Goal: Information Seeking & Learning: Learn about a topic

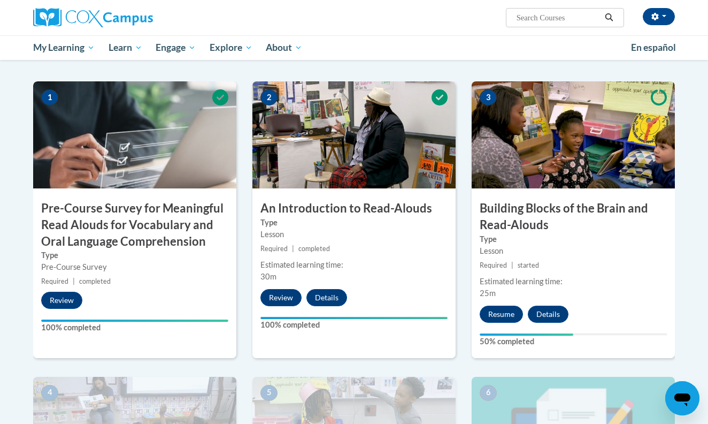
scroll to position [234, 0]
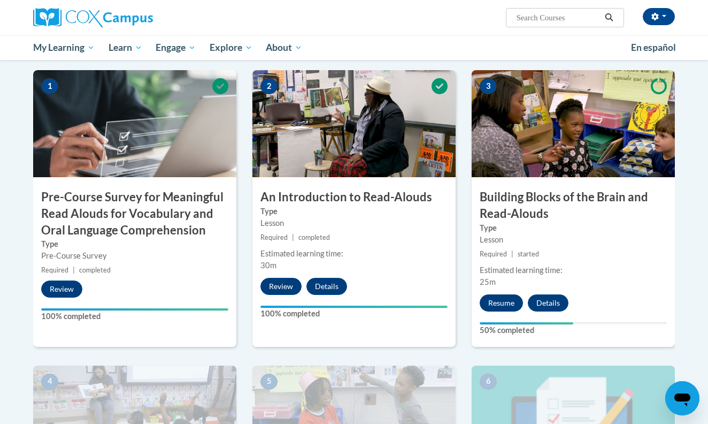
click at [500, 294] on button "Resume" at bounding box center [501, 302] width 43 height 17
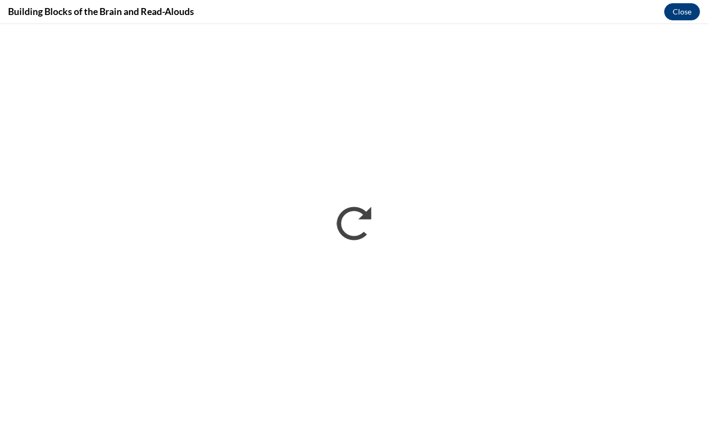
scroll to position [0, 0]
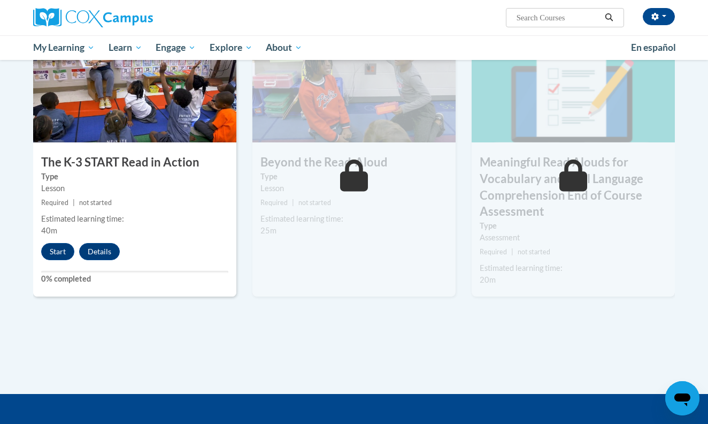
scroll to position [578, 0]
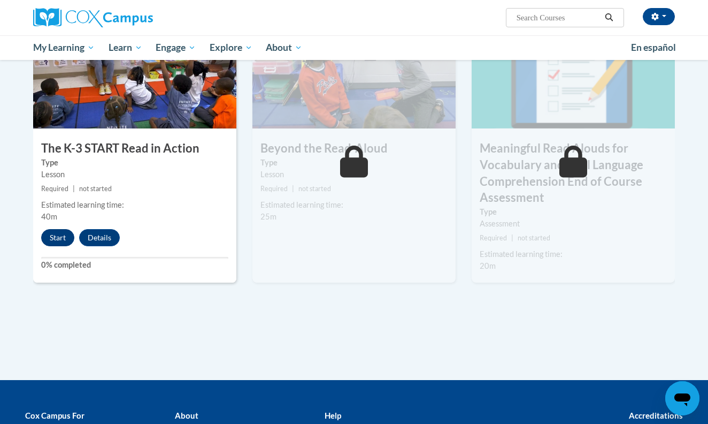
click at [63, 231] on button "Start" at bounding box center [57, 237] width 33 height 17
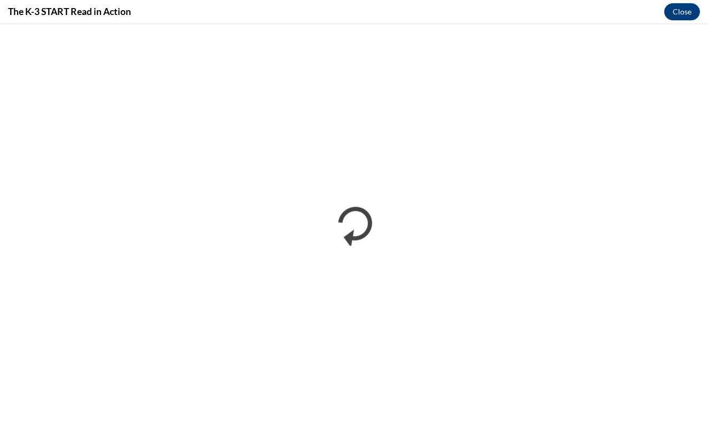
scroll to position [0, 0]
click at [692, 12] on button "Close" at bounding box center [682, 11] width 36 height 17
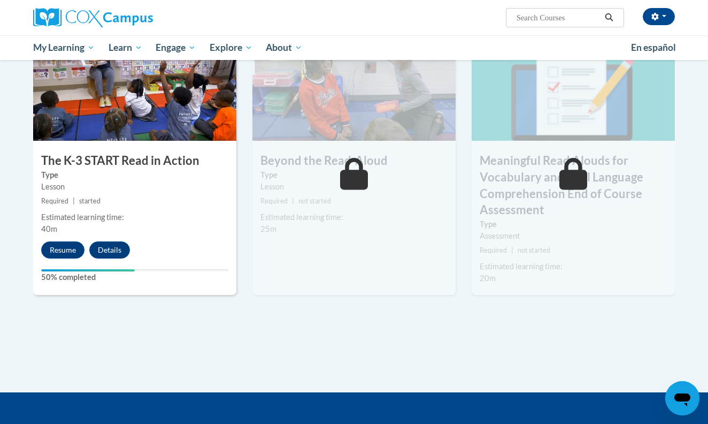
scroll to position [555, 0]
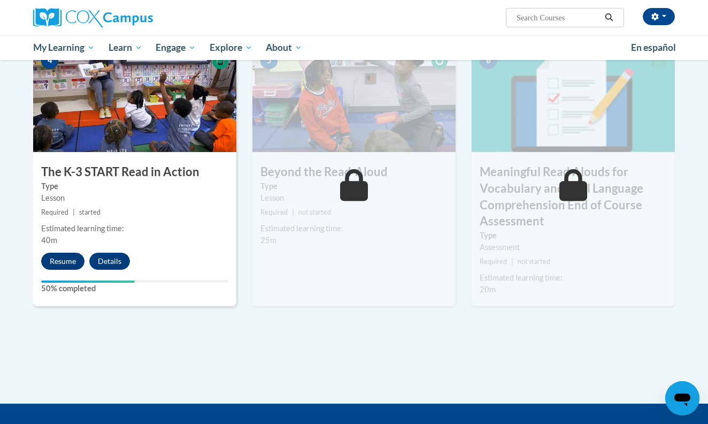
click at [58, 263] on button "Resume" at bounding box center [62, 261] width 43 height 17
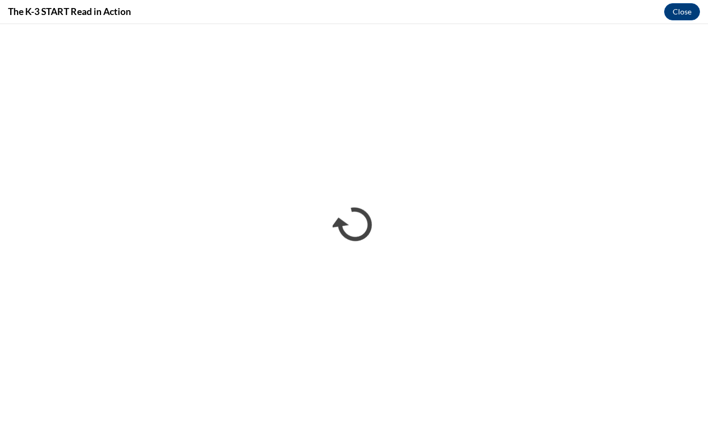
scroll to position [0, 0]
click at [682, 14] on button "Close" at bounding box center [682, 11] width 36 height 17
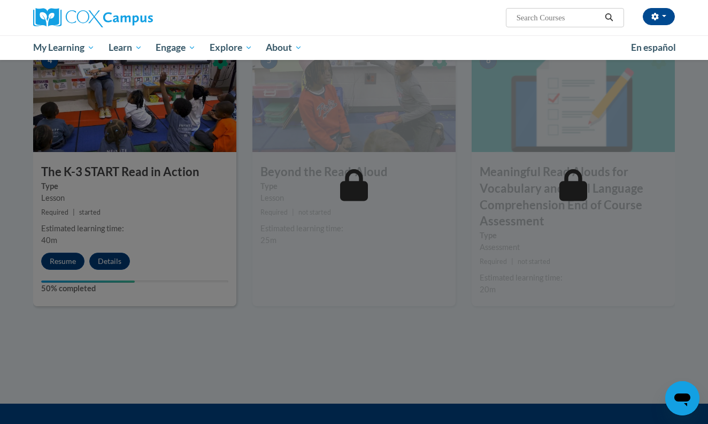
click at [156, 238] on div at bounding box center [354, 212] width 708 height 424
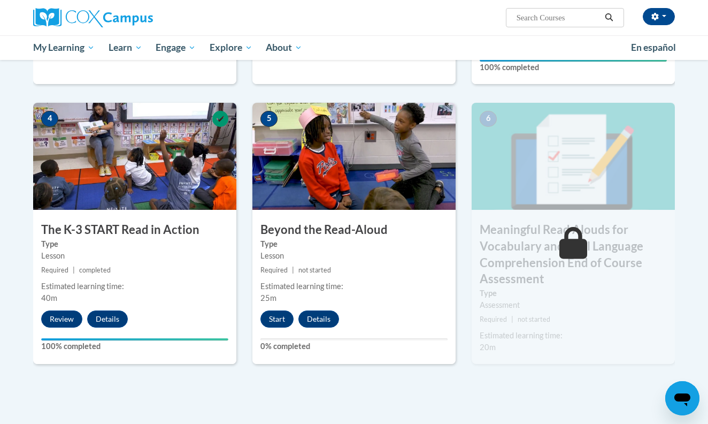
scroll to position [495, 0]
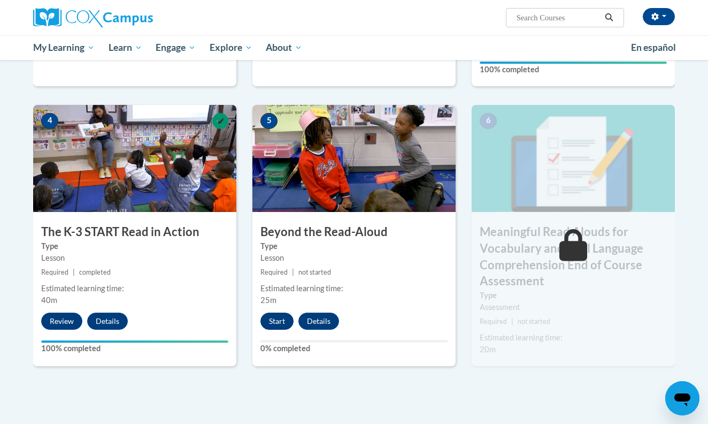
click at [277, 319] on button "Start" at bounding box center [277, 320] width 33 height 17
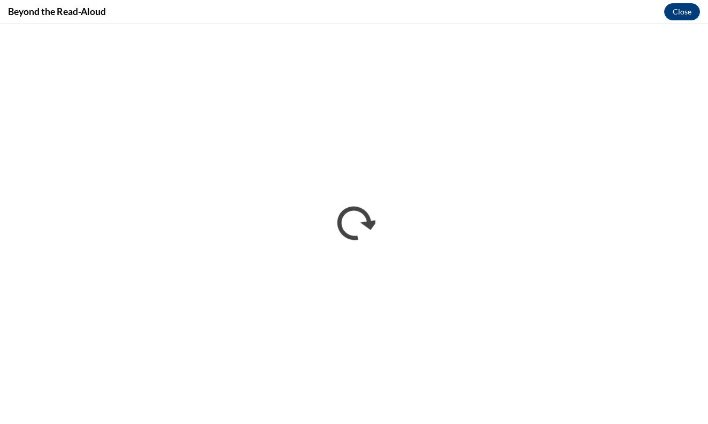
scroll to position [0, 0]
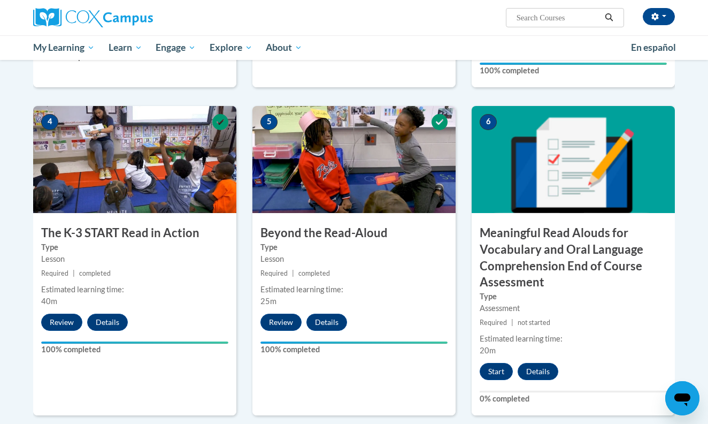
scroll to position [497, 0]
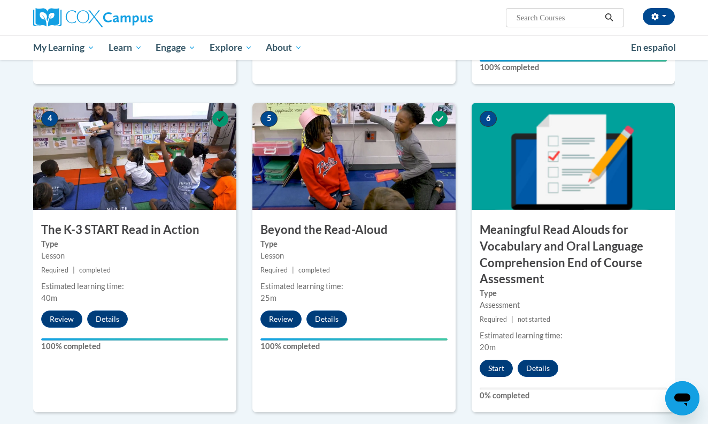
click at [508, 363] on button "Start" at bounding box center [496, 368] width 33 height 17
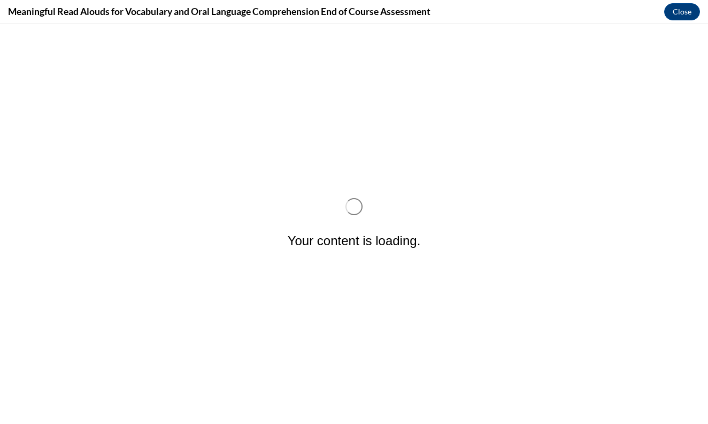
scroll to position [0, 0]
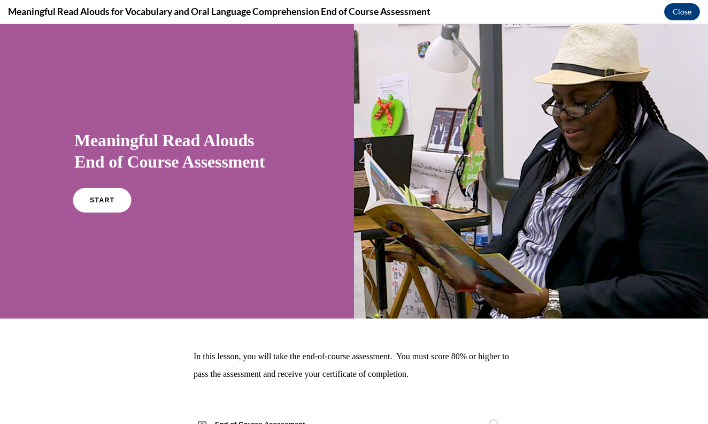
click at [89, 201] on link "START" at bounding box center [102, 200] width 58 height 25
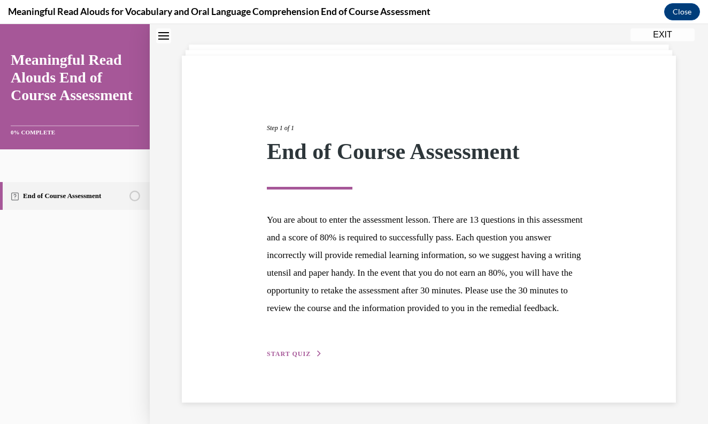
scroll to position [67, 0]
click at [300, 355] on span "START QUIZ" at bounding box center [289, 353] width 44 height 7
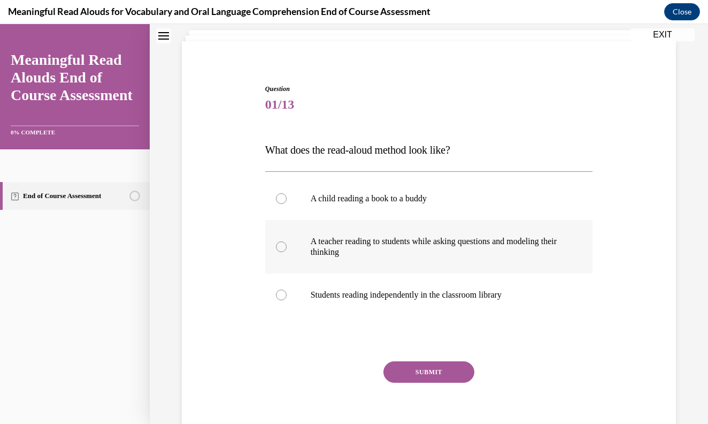
click at [288, 245] on label "A teacher reading to students while asking questions and modeling their thinking" at bounding box center [429, 247] width 328 height 54
click at [287, 245] on input "A teacher reading to students while asking questions and modeling their thinking" at bounding box center [281, 246] width 11 height 11
radio input "true"
click at [414, 382] on button "SUBMIT" at bounding box center [429, 371] width 91 height 21
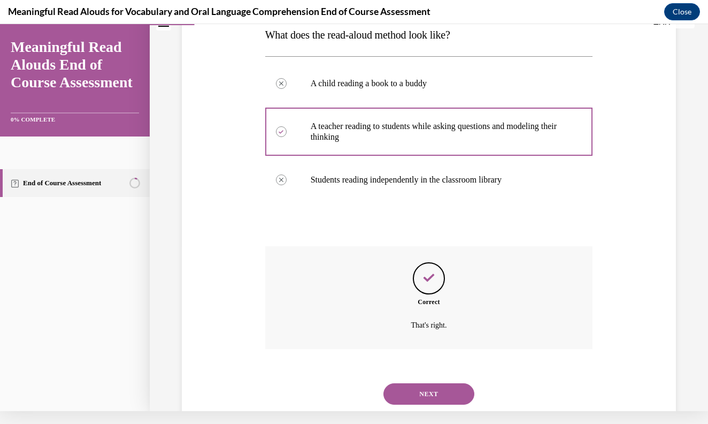
scroll to position [185, 0]
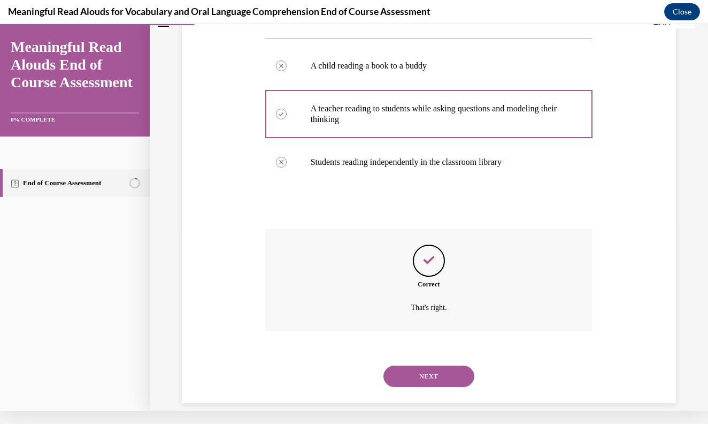
click at [409, 368] on button "NEXT" at bounding box center [429, 375] width 91 height 21
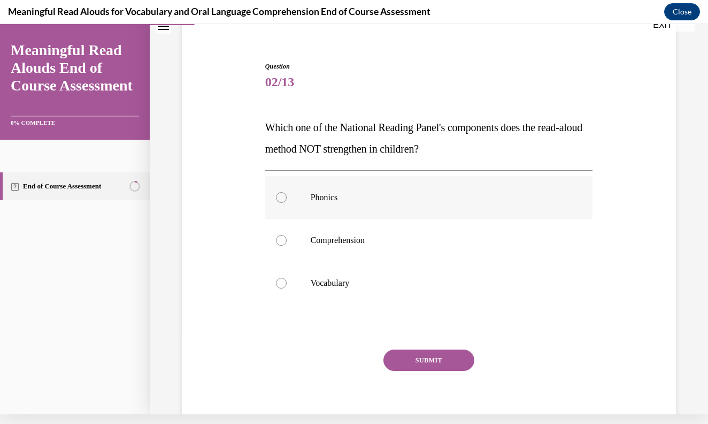
scroll to position [70, 0]
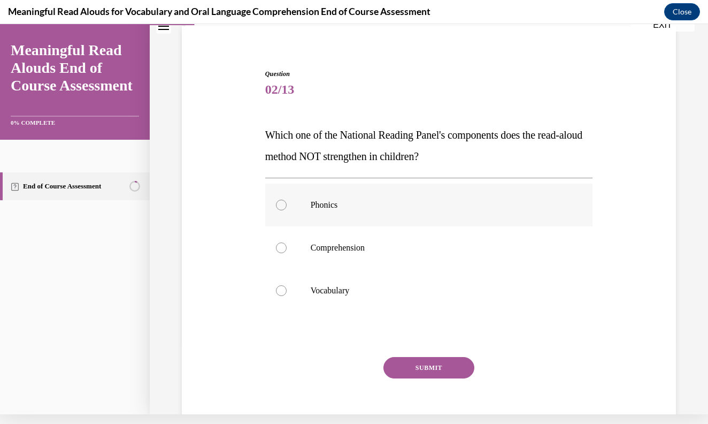
click at [279, 204] on div at bounding box center [281, 205] width 11 height 11
click at [279, 204] on input "Phonics" at bounding box center [281, 205] width 11 height 11
radio input "true"
click at [433, 369] on button "SUBMIT" at bounding box center [429, 367] width 91 height 21
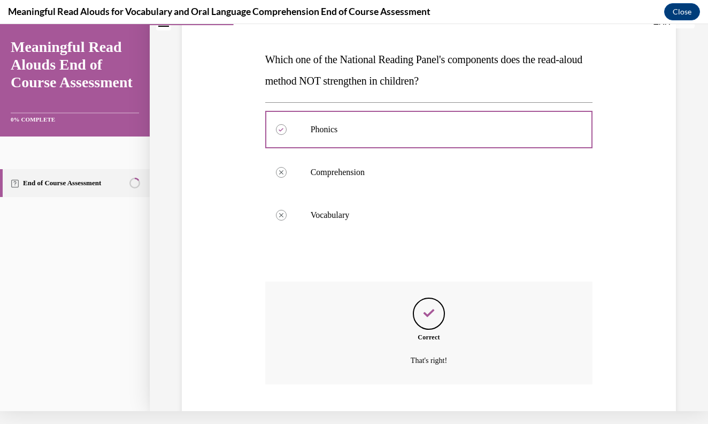
scroll to position [126, 0]
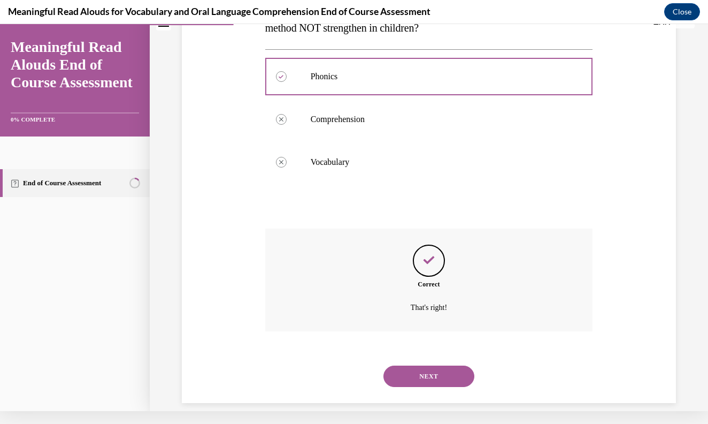
click at [423, 366] on button "NEXT" at bounding box center [429, 375] width 91 height 21
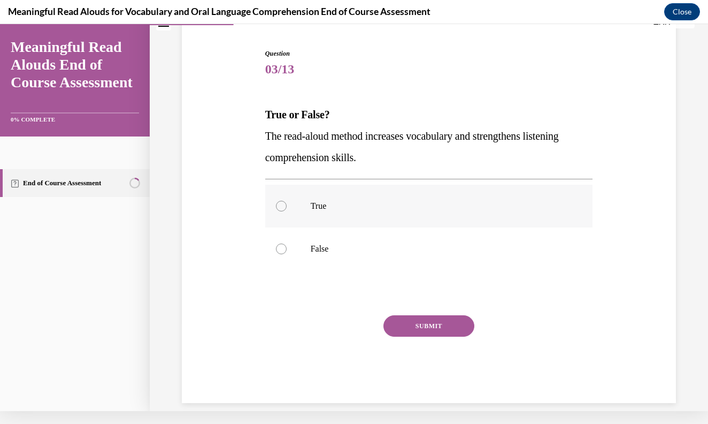
click at [282, 202] on div at bounding box center [281, 206] width 11 height 11
click at [282, 202] on input "True" at bounding box center [281, 206] width 11 height 11
radio input "true"
click at [403, 325] on button "SUBMIT" at bounding box center [429, 325] width 91 height 21
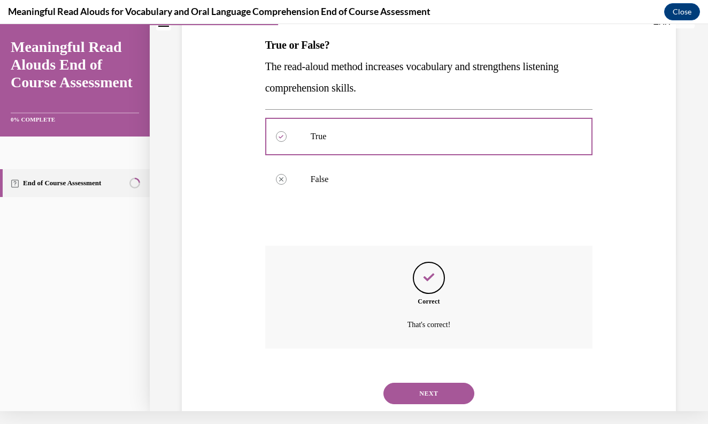
scroll to position [174, 0]
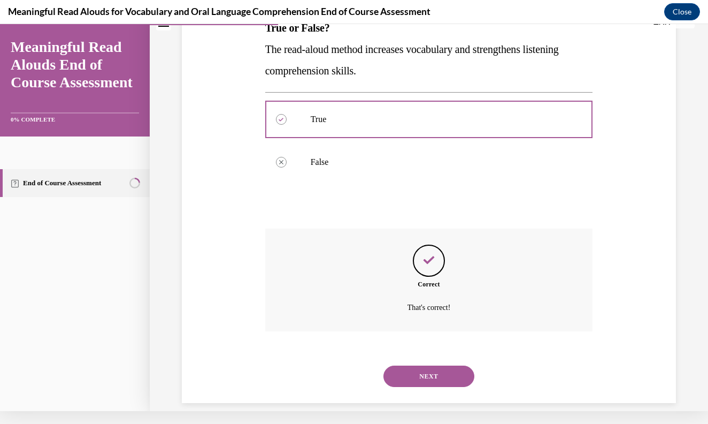
click at [423, 365] on button "NEXT" at bounding box center [429, 375] width 91 height 21
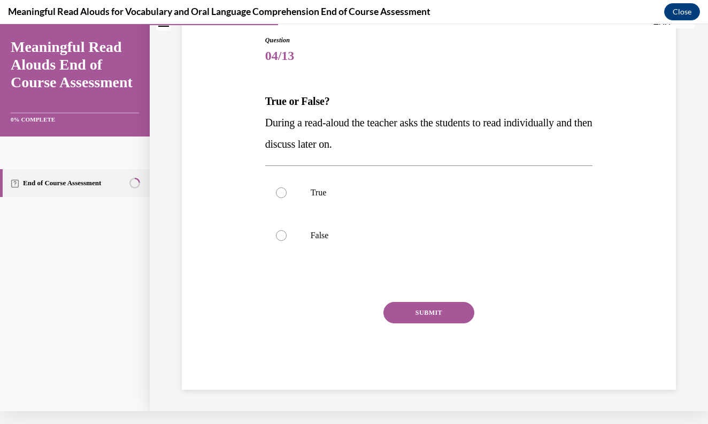
scroll to position [0, 0]
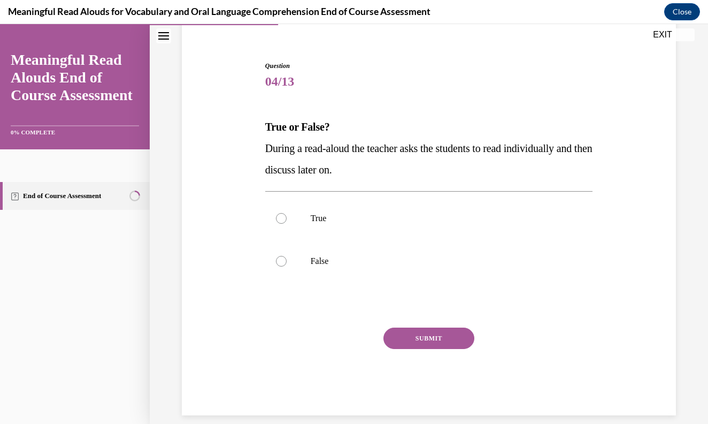
click at [282, 351] on div "SUBMIT" at bounding box center [429, 354] width 328 height 54
click at [281, 349] on div "SUBMIT" at bounding box center [429, 354] width 328 height 54
click at [284, 347] on div "SUBMIT" at bounding box center [429, 354] width 328 height 54
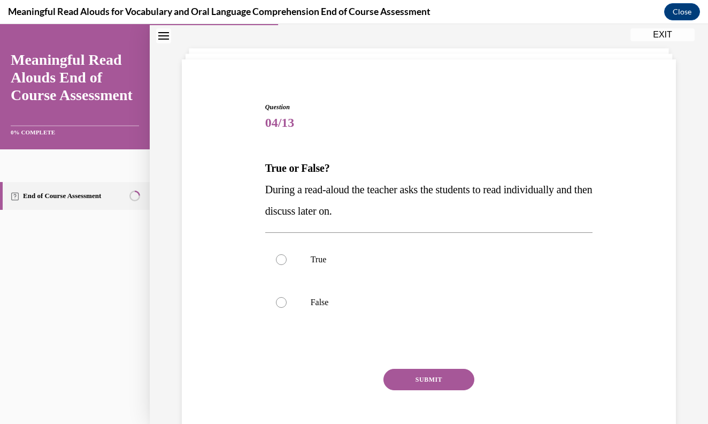
scroll to position [64, 0]
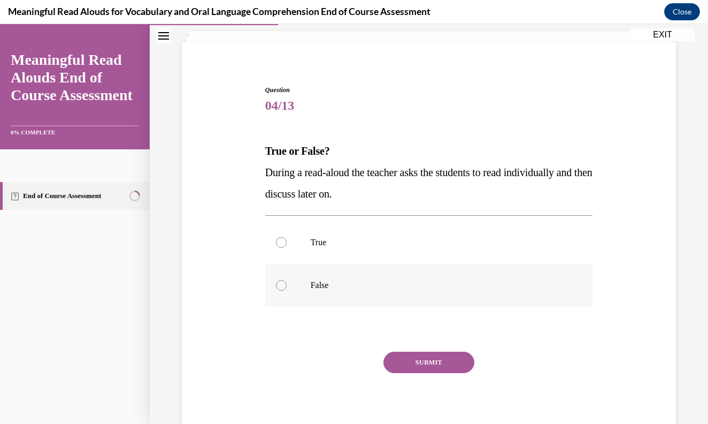
click at [285, 281] on div at bounding box center [281, 285] width 11 height 11
click at [285, 281] on input "False" at bounding box center [281, 285] width 11 height 11
radio input "true"
click at [424, 366] on button "SUBMIT" at bounding box center [429, 362] width 91 height 21
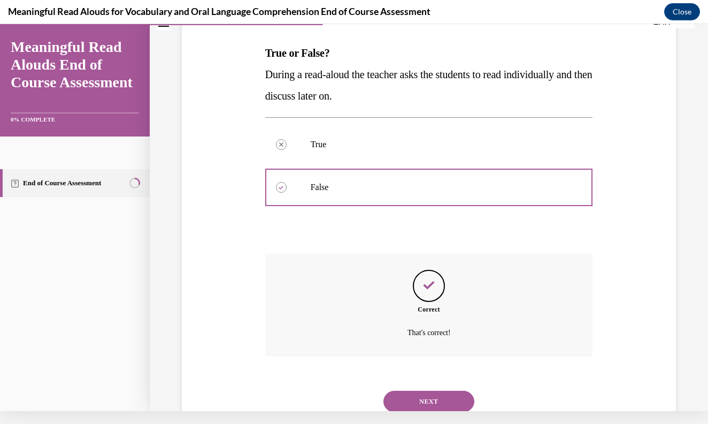
scroll to position [174, 0]
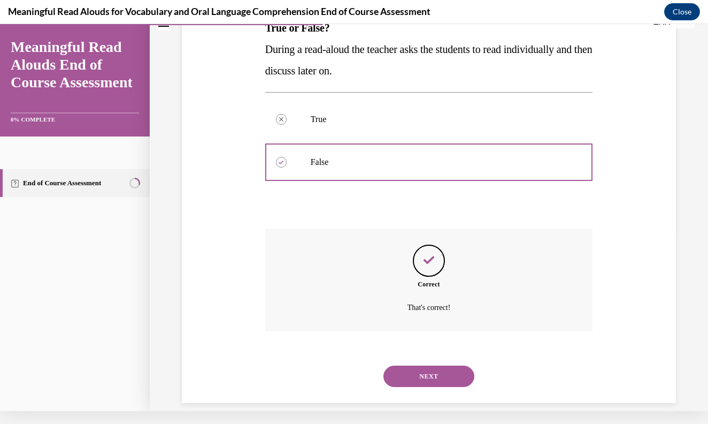
click at [439, 365] on button "NEXT" at bounding box center [429, 375] width 91 height 21
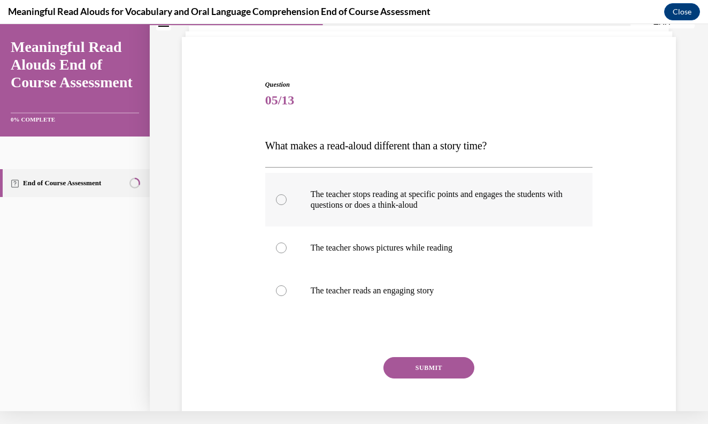
scroll to position [43, 0]
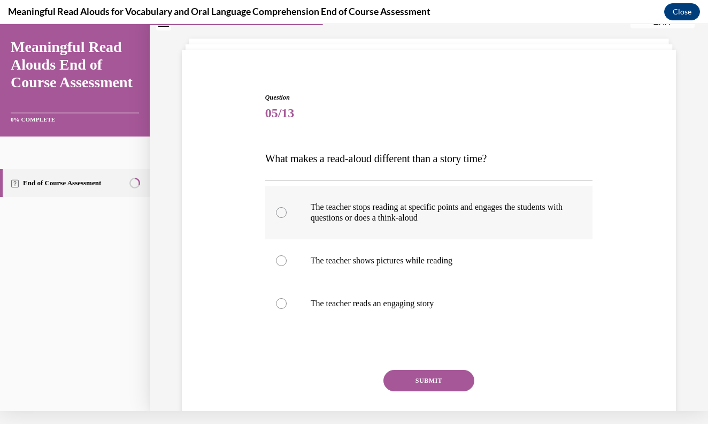
click at [288, 213] on label "The teacher stops reading at specific points and engages the students with ques…" at bounding box center [429, 213] width 328 height 54
click at [287, 213] on input "The teacher stops reading at specific points and engages the students with ques…" at bounding box center [281, 212] width 11 height 11
radio input "true"
click at [421, 382] on button "SUBMIT" at bounding box center [429, 380] width 91 height 21
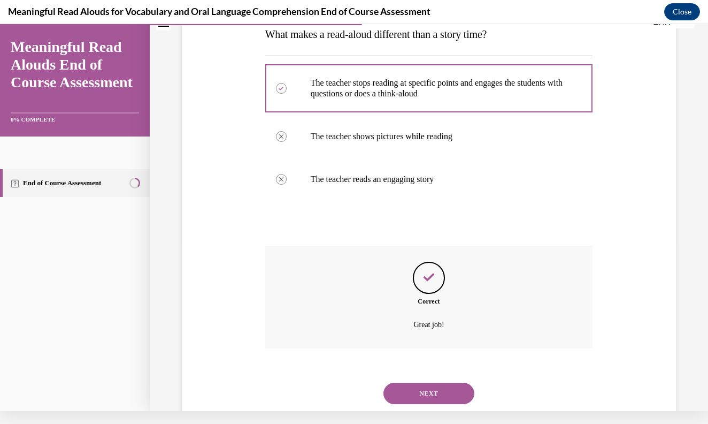
scroll to position [185, 0]
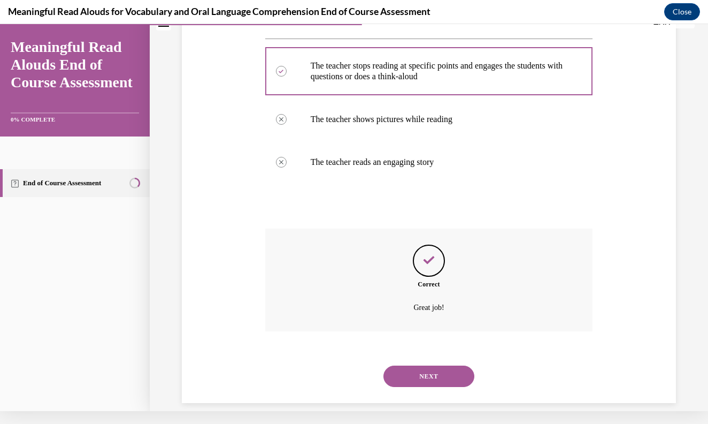
click at [432, 365] on button "NEXT" at bounding box center [429, 375] width 91 height 21
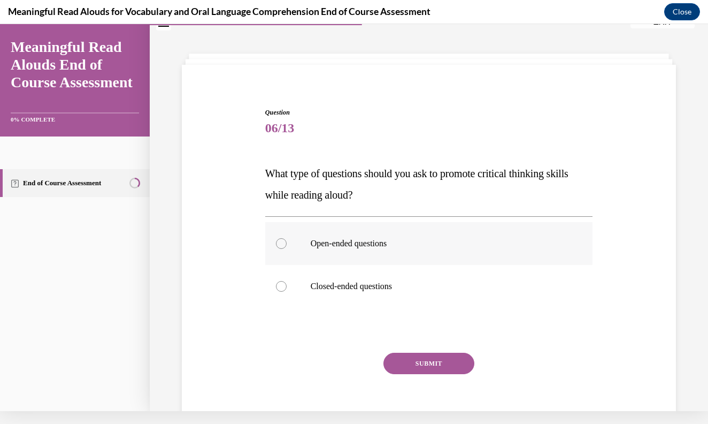
scroll to position [22, 0]
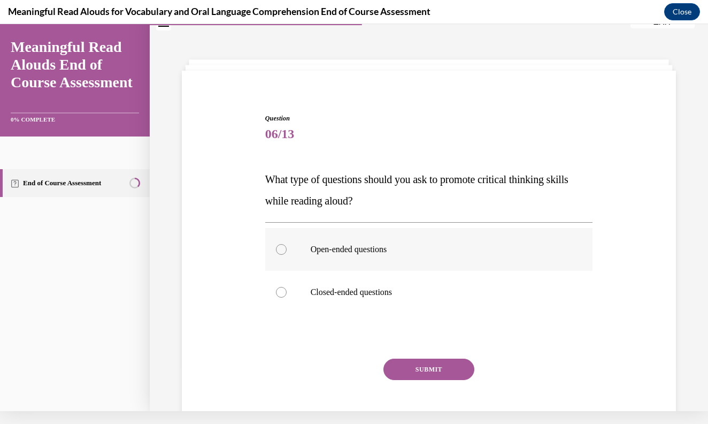
click at [285, 245] on label "Open-ended questions" at bounding box center [429, 249] width 328 height 43
click at [285, 245] on input "Open-ended questions" at bounding box center [281, 249] width 11 height 11
radio input "true"
click at [427, 367] on button "SUBMIT" at bounding box center [429, 368] width 91 height 21
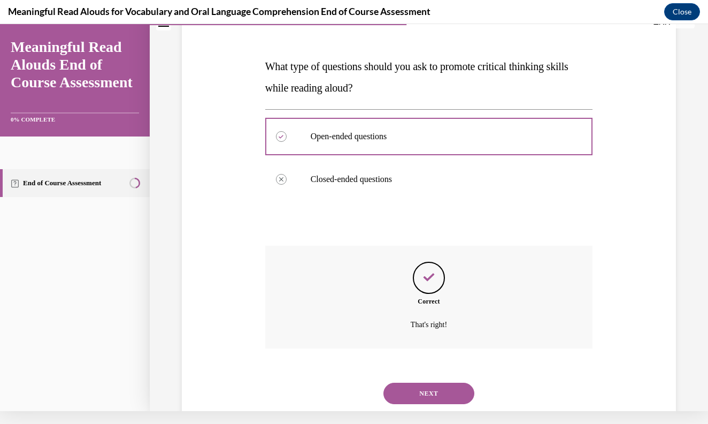
scroll to position [152, 0]
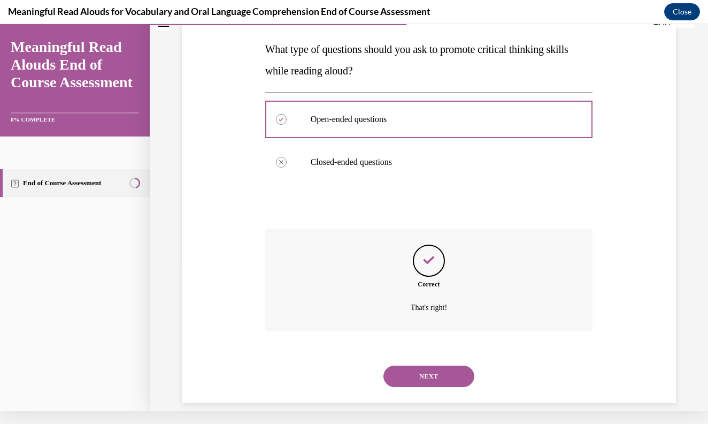
click at [416, 365] on button "NEXT" at bounding box center [429, 375] width 91 height 21
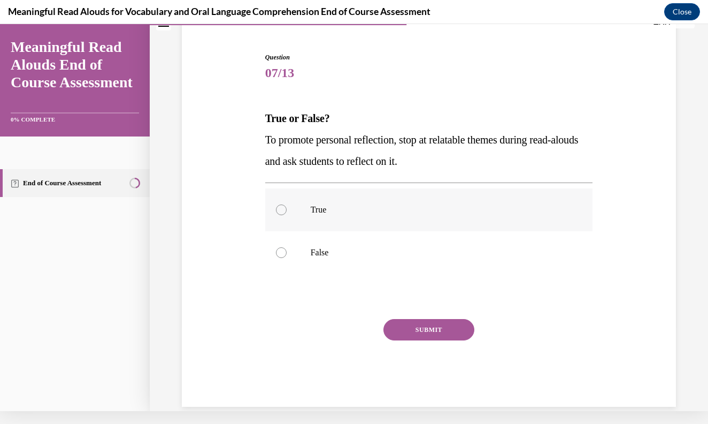
click at [277, 206] on div at bounding box center [281, 209] width 11 height 11
click at [277, 206] on input "True" at bounding box center [281, 209] width 11 height 11
radio input "true"
click at [417, 334] on button "SUBMIT" at bounding box center [429, 329] width 91 height 21
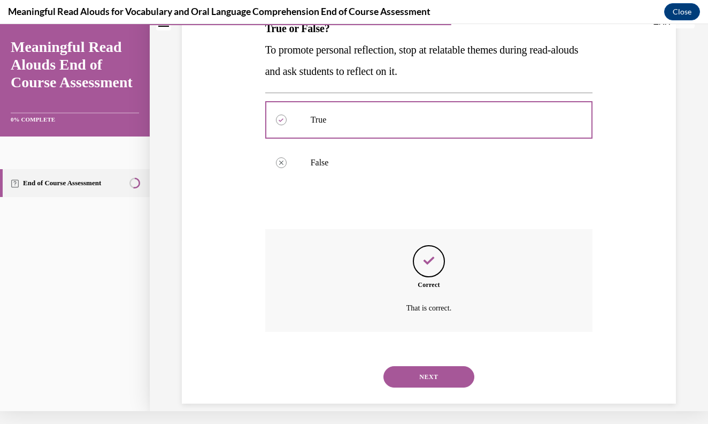
scroll to position [174, 0]
click at [418, 365] on button "NEXT" at bounding box center [429, 375] width 91 height 21
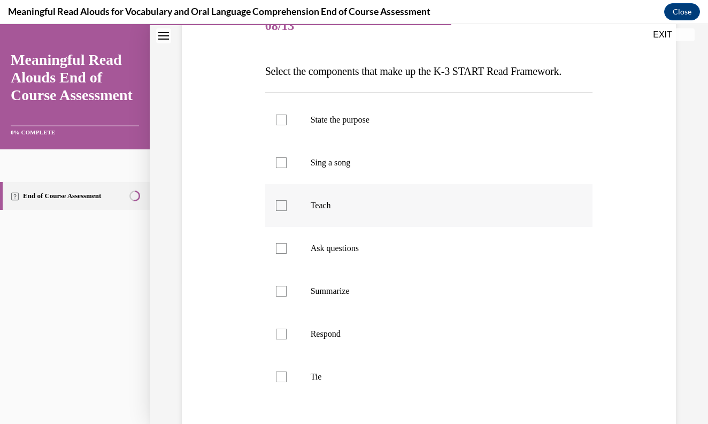
scroll to position [142, 0]
click at [284, 120] on div at bounding box center [281, 121] width 11 height 11
click at [284, 120] on input "State the purpose" at bounding box center [281, 121] width 11 height 11
checkbox input "true"
click at [280, 205] on div at bounding box center [281, 207] width 11 height 11
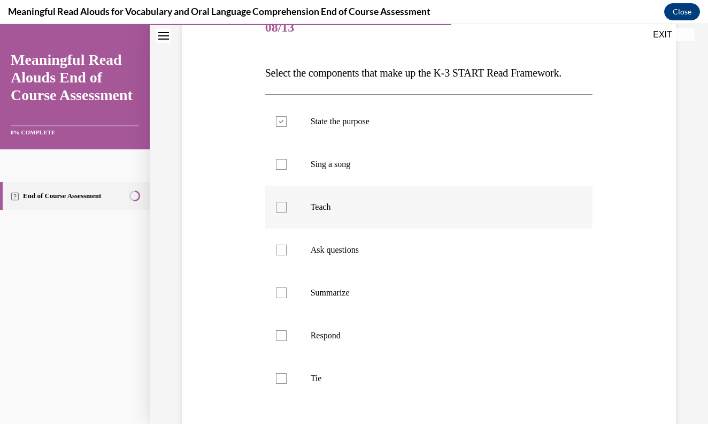
click at [280, 205] on input "Teach" at bounding box center [281, 207] width 11 height 11
checkbox input "true"
click at [282, 244] on label "Ask questions" at bounding box center [429, 249] width 328 height 43
click at [282, 245] on input "Ask questions" at bounding box center [281, 250] width 11 height 11
checkbox input "true"
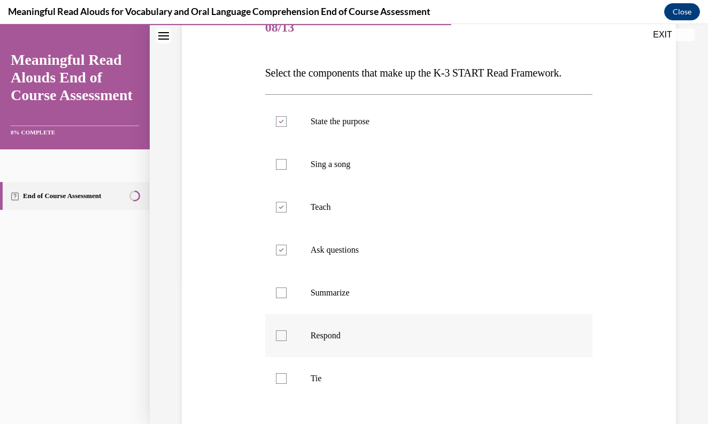
click at [284, 332] on div at bounding box center [281, 335] width 11 height 11
click at [284, 332] on input "Respond" at bounding box center [281, 335] width 11 height 11
checkbox input "true"
click at [284, 375] on div at bounding box center [281, 378] width 11 height 11
click at [284, 375] on input "Tie" at bounding box center [281, 378] width 11 height 11
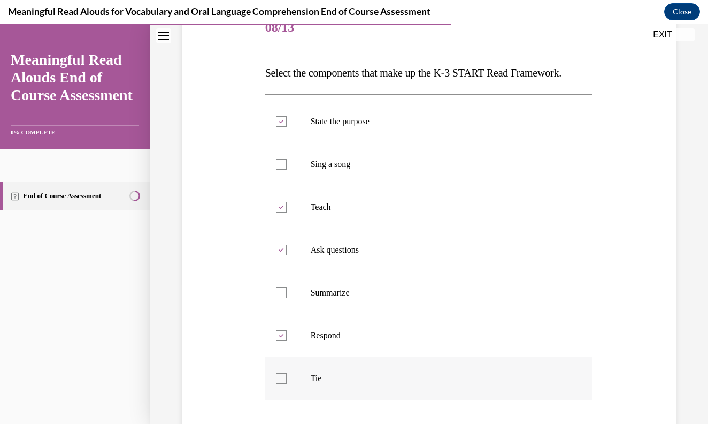
checkbox input "true"
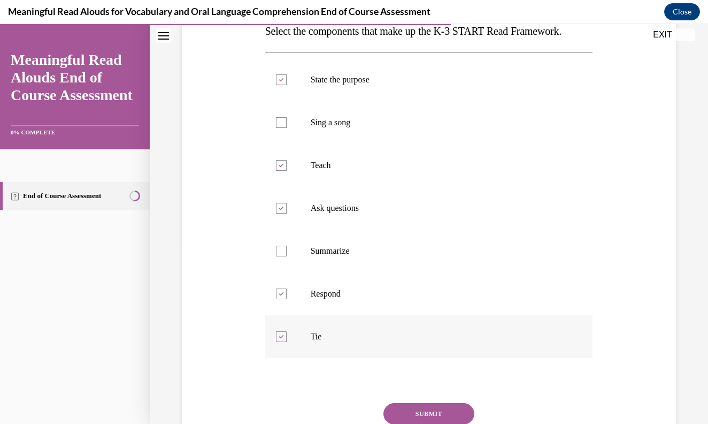
scroll to position [202, 0]
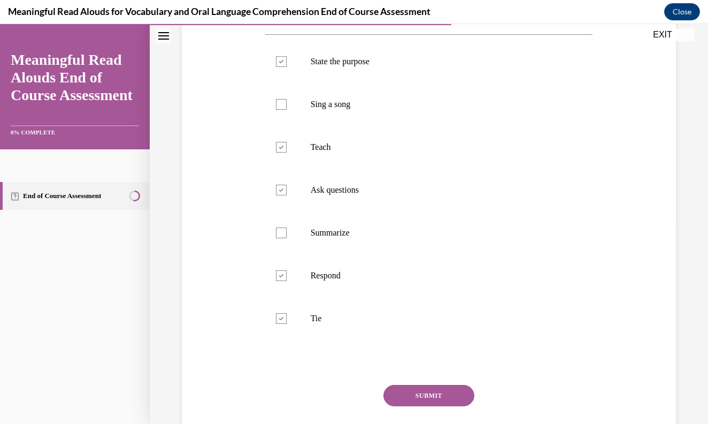
click at [421, 396] on button "SUBMIT" at bounding box center [429, 395] width 91 height 21
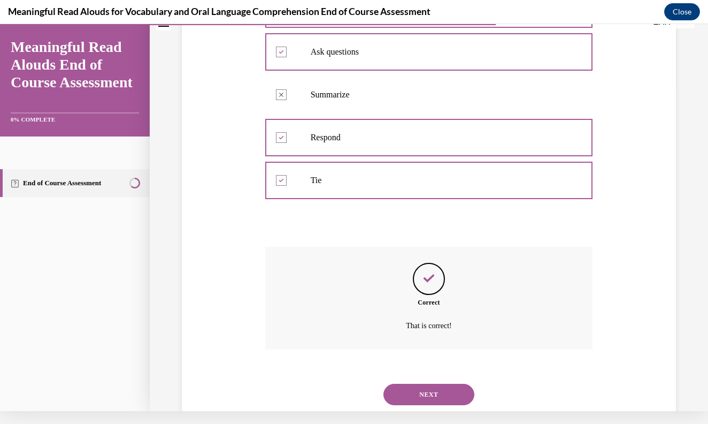
scroll to position [345, 0]
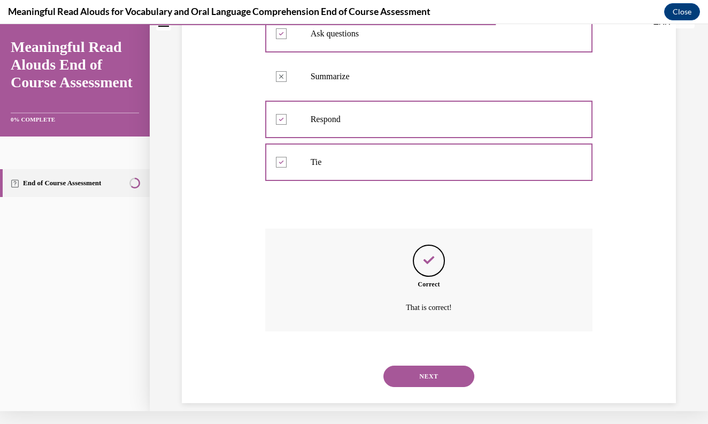
click at [428, 365] on button "NEXT" at bounding box center [429, 375] width 91 height 21
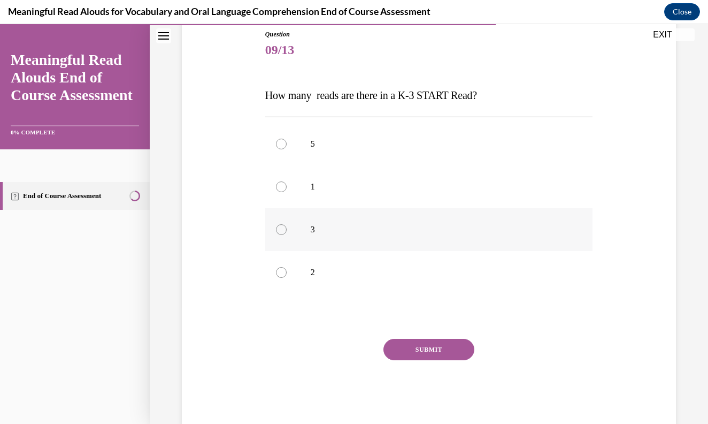
click at [278, 231] on div at bounding box center [281, 229] width 11 height 11
click at [278, 231] on input "3" at bounding box center [281, 229] width 11 height 11
radio input "true"
click at [407, 344] on button "SUBMIT" at bounding box center [429, 349] width 91 height 21
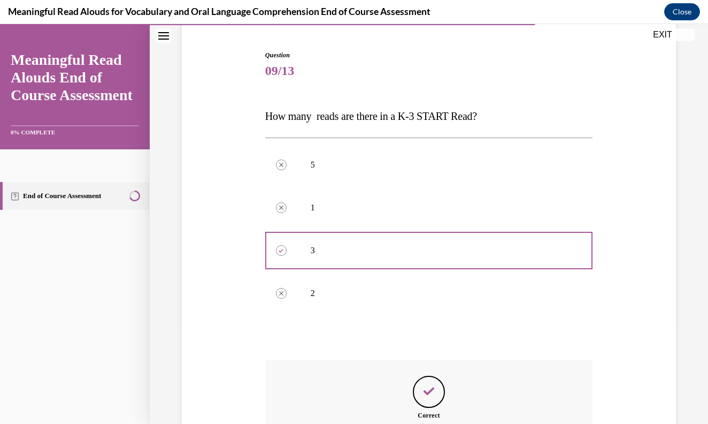
scroll to position [217, 0]
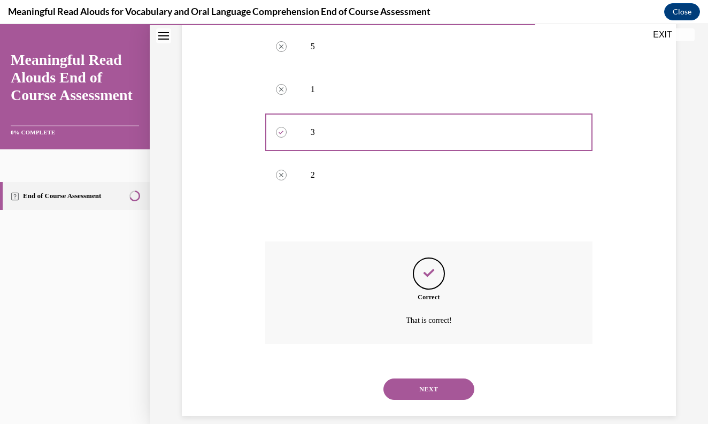
click at [440, 379] on button "NEXT" at bounding box center [429, 388] width 91 height 21
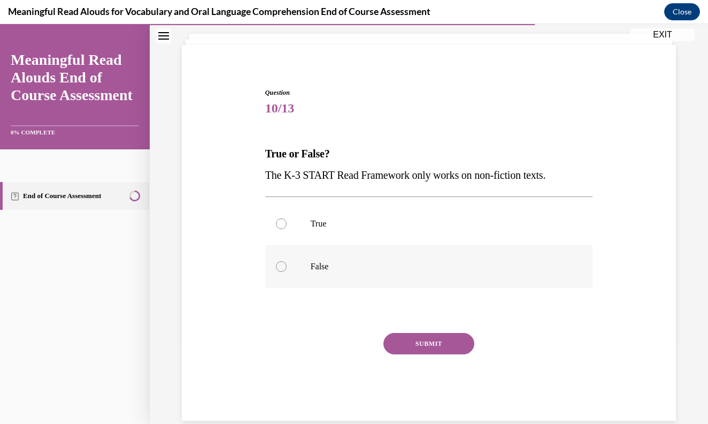
click at [285, 268] on div at bounding box center [281, 266] width 11 height 11
click at [285, 268] on input "False" at bounding box center [281, 266] width 11 height 11
radio input "true"
click at [416, 341] on button "SUBMIT" at bounding box center [429, 343] width 91 height 21
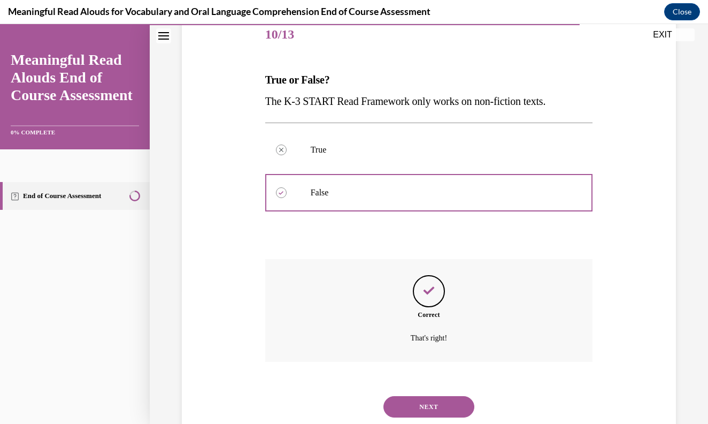
scroll to position [152, 0]
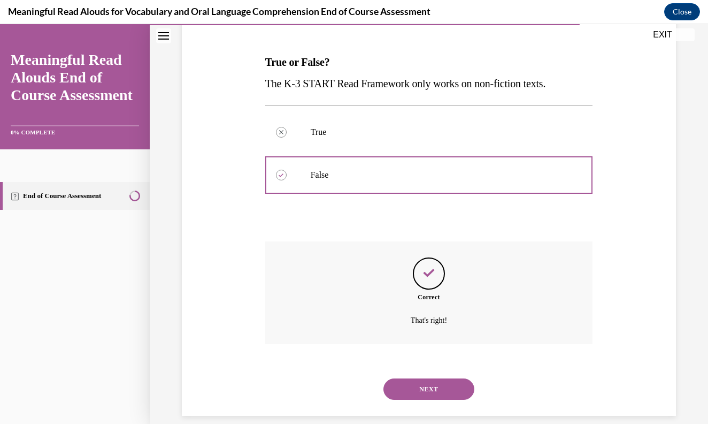
click at [438, 378] on button "NEXT" at bounding box center [429, 388] width 91 height 21
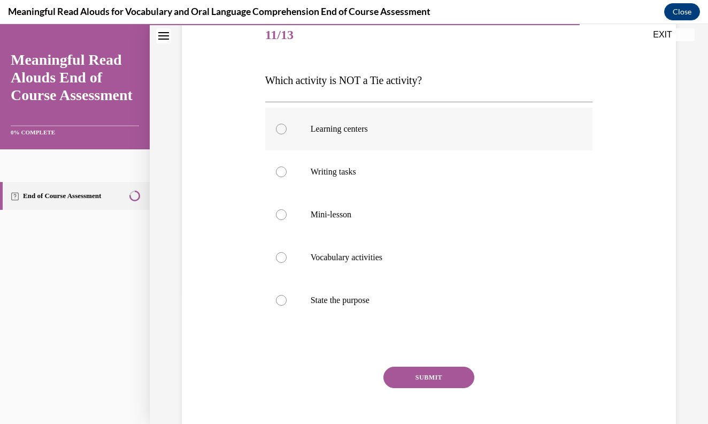
scroll to position [134, 0]
click at [286, 299] on div at bounding box center [281, 300] width 11 height 11
click at [286, 299] on input "State the purpose" at bounding box center [281, 300] width 11 height 11
radio input "true"
click at [423, 377] on button "SUBMIT" at bounding box center [429, 376] width 91 height 21
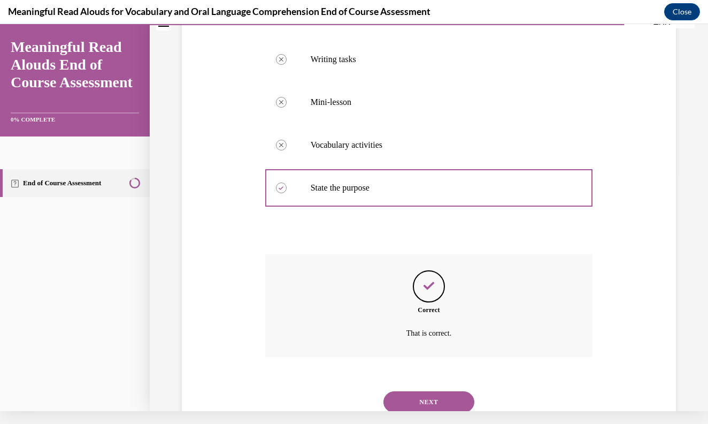
scroll to position [259, 0]
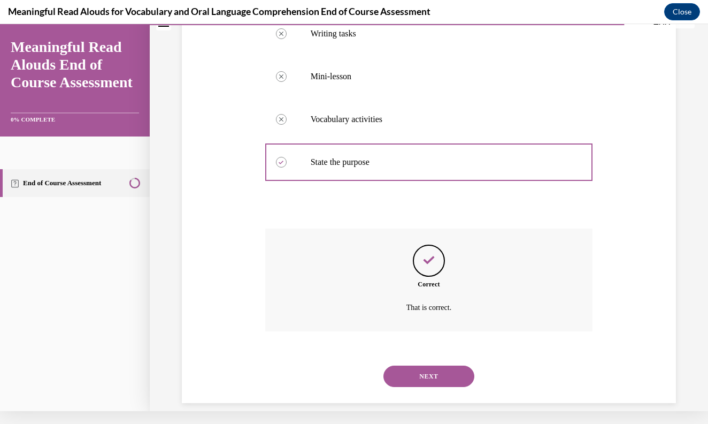
click at [441, 366] on button "NEXT" at bounding box center [429, 375] width 91 height 21
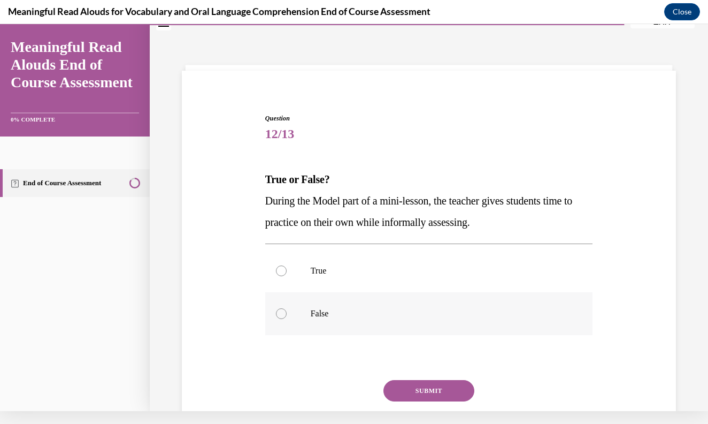
scroll to position [9, 0]
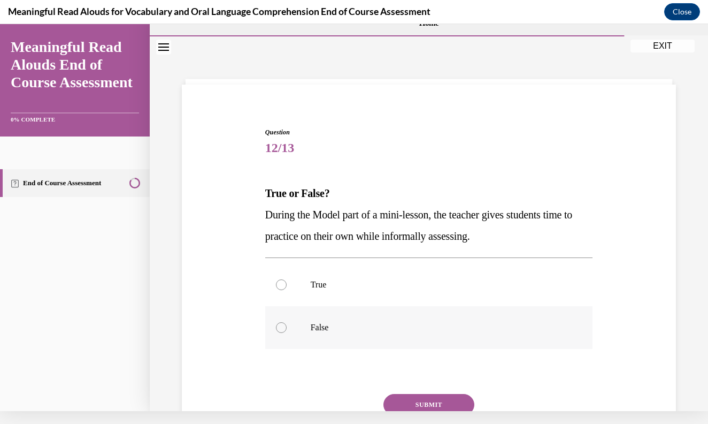
click at [282, 322] on label "False" at bounding box center [429, 327] width 328 height 43
click at [282, 322] on input "False" at bounding box center [281, 327] width 11 height 11
radio input "true"
click at [423, 399] on button "SUBMIT" at bounding box center [429, 404] width 91 height 21
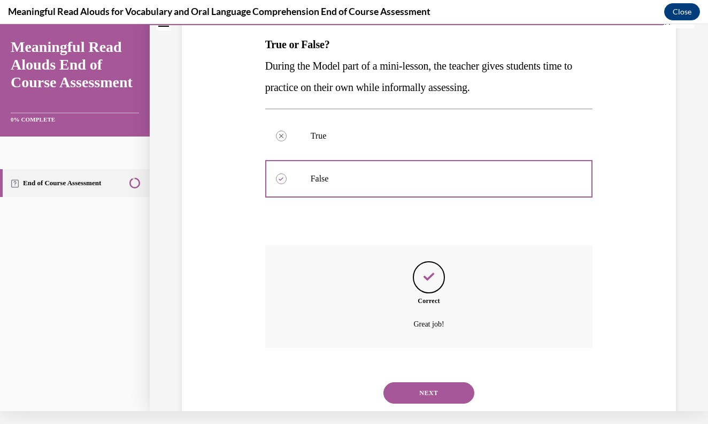
scroll to position [174, 0]
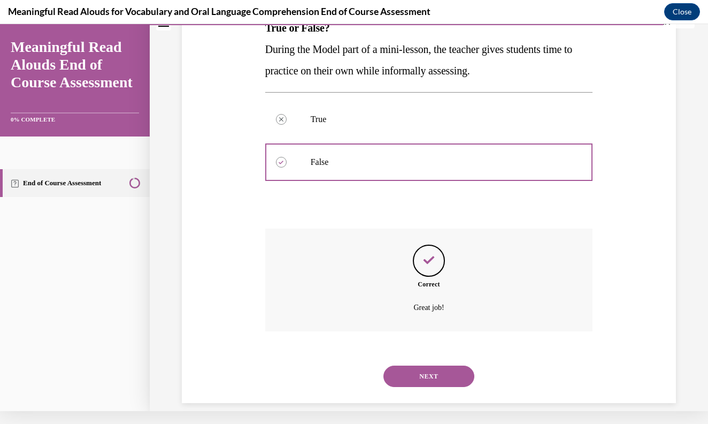
click at [422, 373] on button "NEXT" at bounding box center [429, 375] width 91 height 21
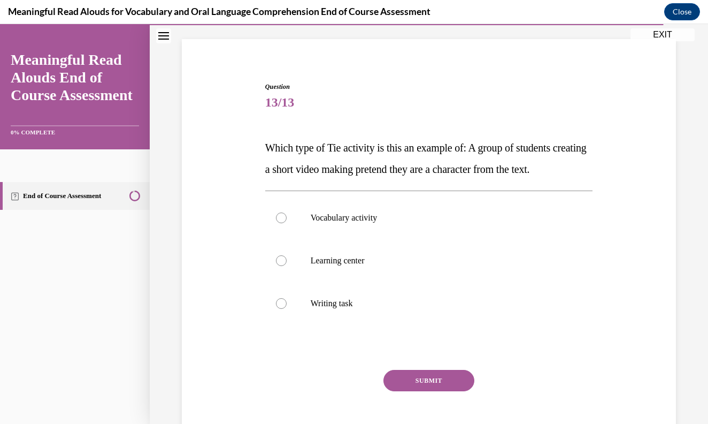
scroll to position [68, 0]
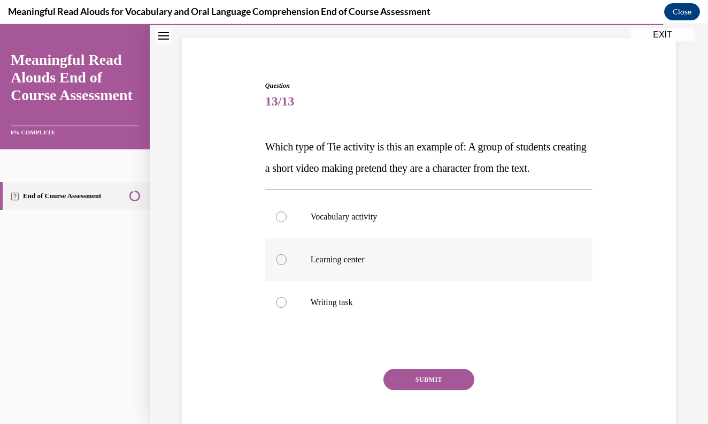
click at [280, 265] on div at bounding box center [281, 259] width 11 height 11
click at [280, 265] on input "Learning center" at bounding box center [281, 259] width 11 height 11
radio input "true"
click at [429, 390] on button "SUBMIT" at bounding box center [429, 379] width 91 height 21
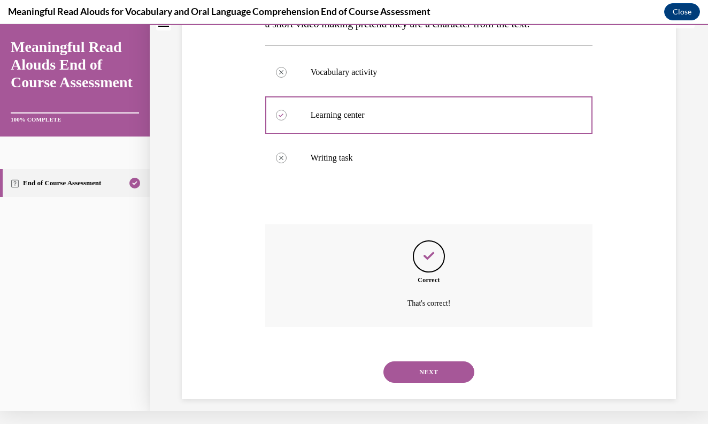
scroll to position [217, 0]
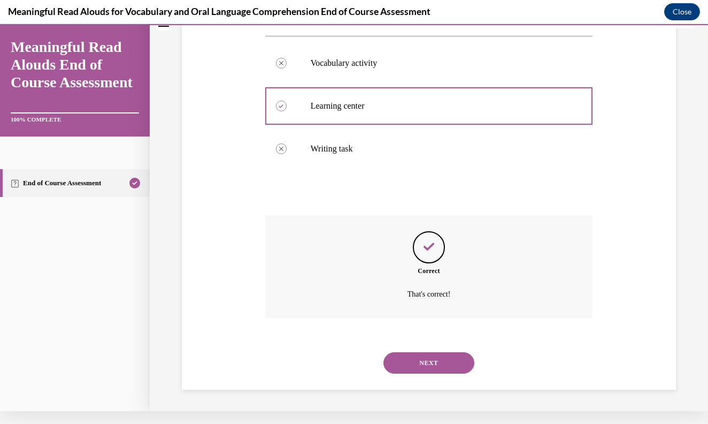
click at [423, 376] on div "NEXT" at bounding box center [429, 362] width 328 height 43
click at [421, 362] on button "NEXT" at bounding box center [429, 362] width 91 height 21
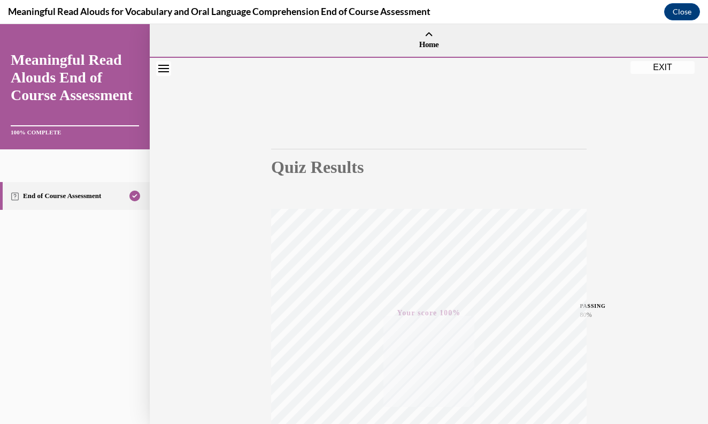
scroll to position [0, 0]
click at [677, 64] on button "EXIT" at bounding box center [663, 67] width 64 height 13
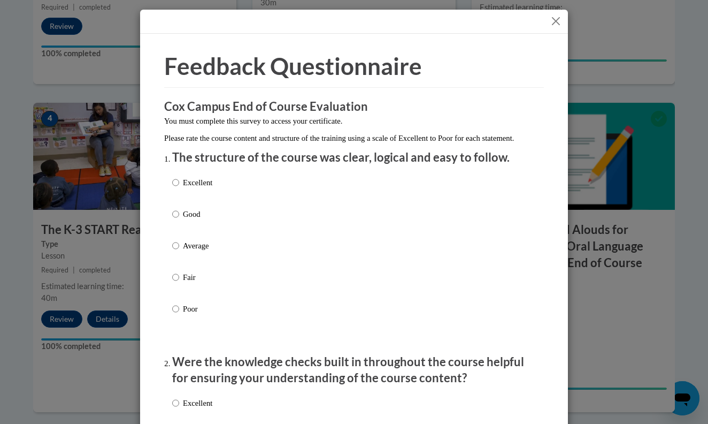
click at [558, 22] on button "Close" at bounding box center [555, 20] width 13 height 13
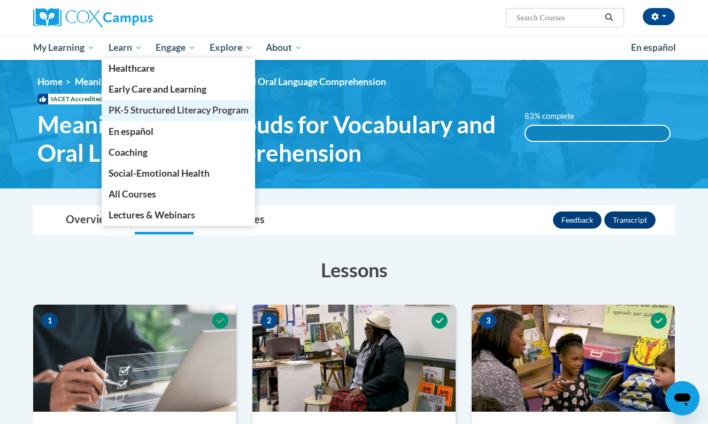
click at [140, 114] on span "PK-5 Structured Literacy Program" at bounding box center [179, 109] width 140 height 11
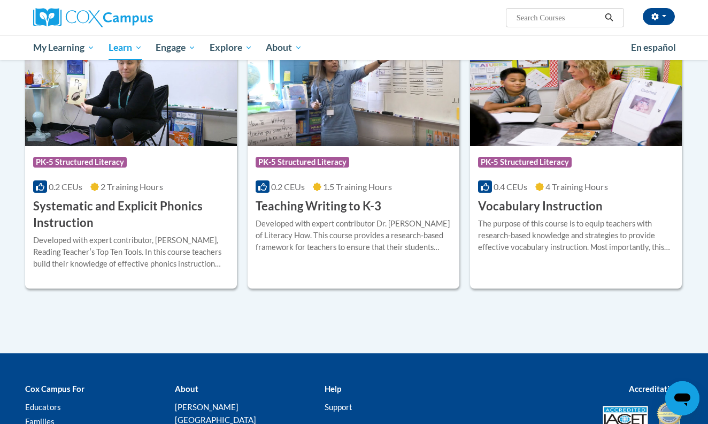
scroll to position [1180, 0]
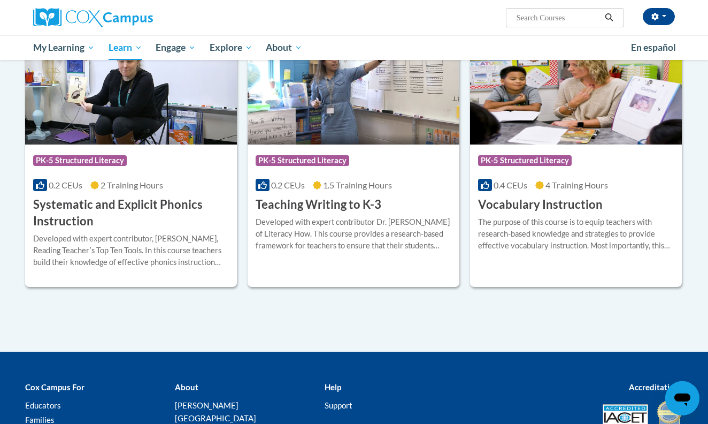
click at [615, 175] on div "Course Category: PK-5 Structured Literacy 0.4 CEUs 4 Training Hours COURSE Voca…" at bounding box center [576, 178] width 212 height 68
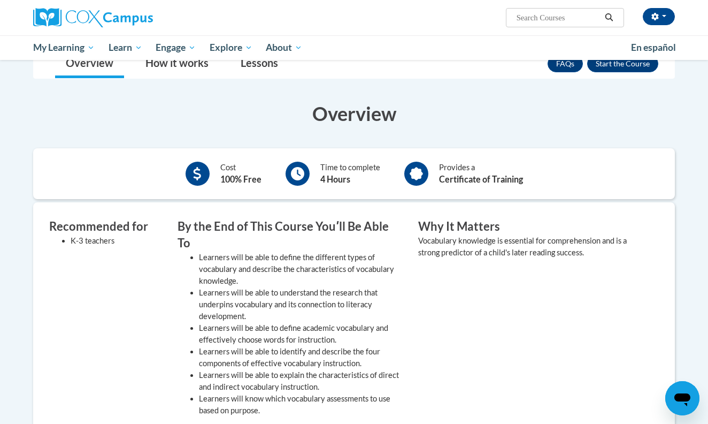
scroll to position [142, 0]
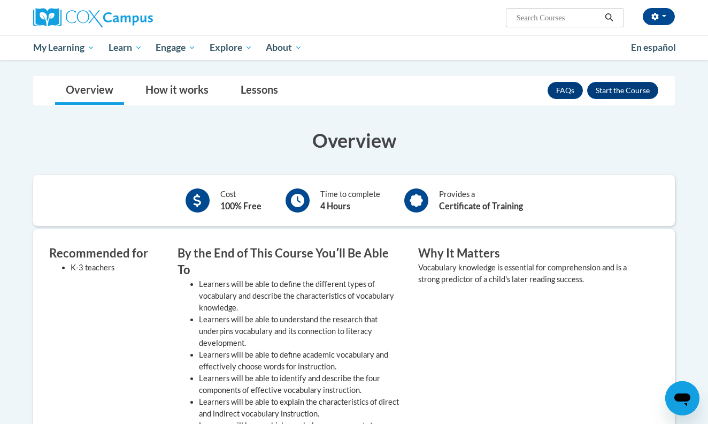
click at [612, 102] on div "FAQs Enroll" at bounding box center [603, 91] width 111 height 28
click at [612, 91] on button "Enroll" at bounding box center [622, 90] width 71 height 17
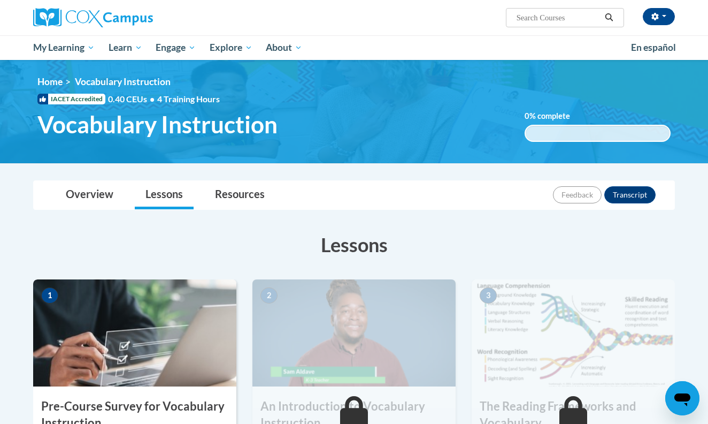
click at [183, 330] on img at bounding box center [134, 332] width 203 height 107
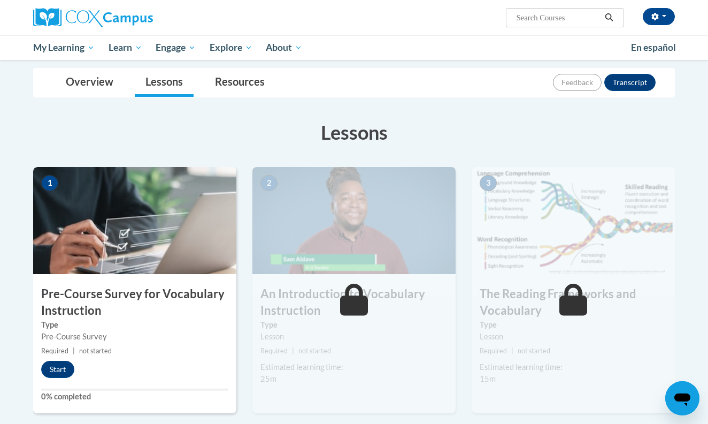
scroll to position [123, 0]
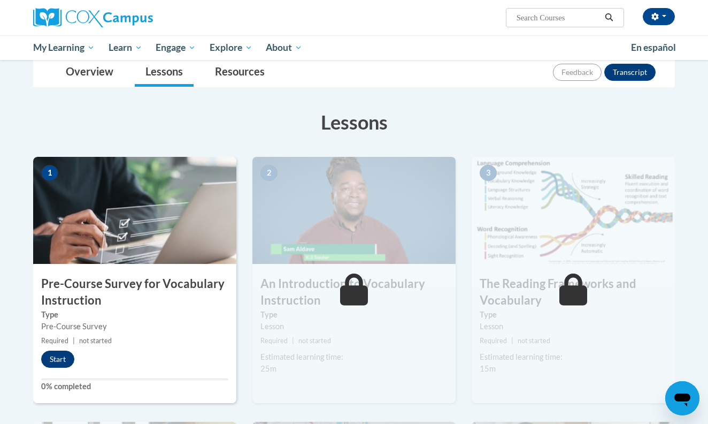
click at [67, 359] on button "Start" at bounding box center [57, 358] width 33 height 17
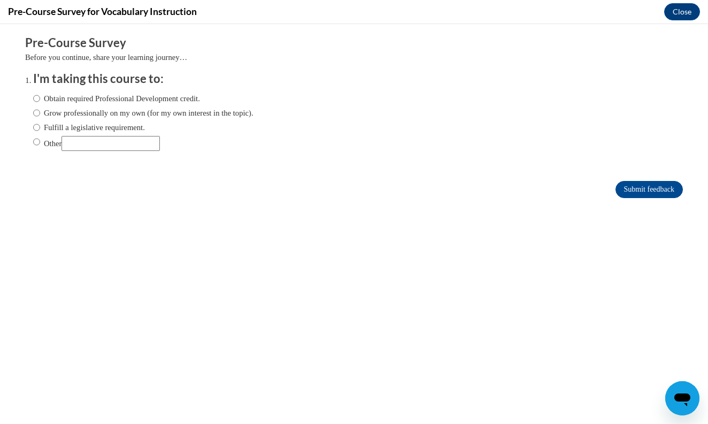
scroll to position [0, 0]
click at [41, 123] on label "Fulfill a legislative requirement." at bounding box center [89, 127] width 112 height 12
click at [40, 123] on input "Fulfill a legislative requirement." at bounding box center [36, 127] width 7 height 12
radio input "true"
click at [659, 178] on form "Pre-Course Survey Before you continue, share your learning journey… I'm taking …" at bounding box center [354, 122] width 658 height 174
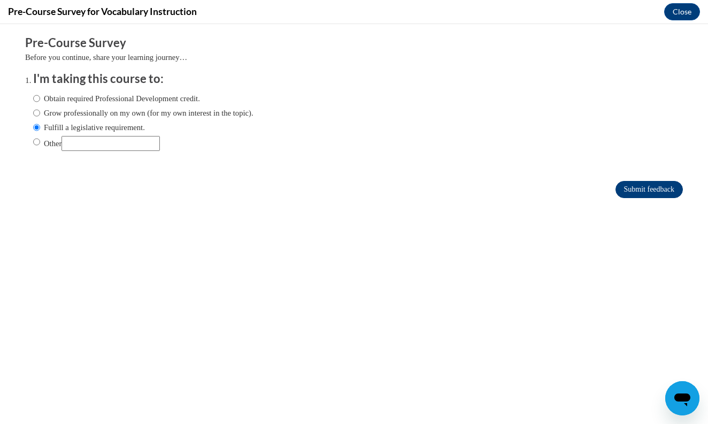
click at [658, 187] on input "Submit feedback" at bounding box center [649, 189] width 67 height 17
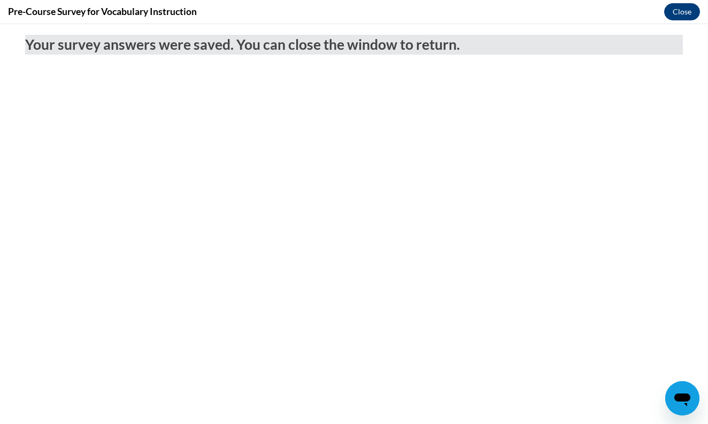
click at [691, 10] on button "Close" at bounding box center [682, 11] width 36 height 17
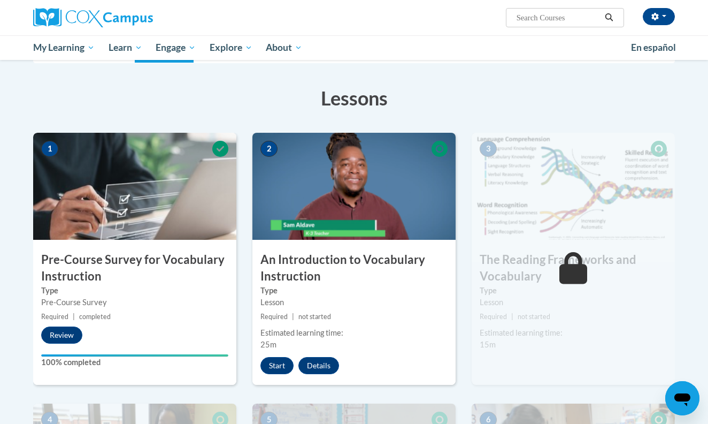
scroll to position [149, 0]
